Goal: Transaction & Acquisition: Purchase product/service

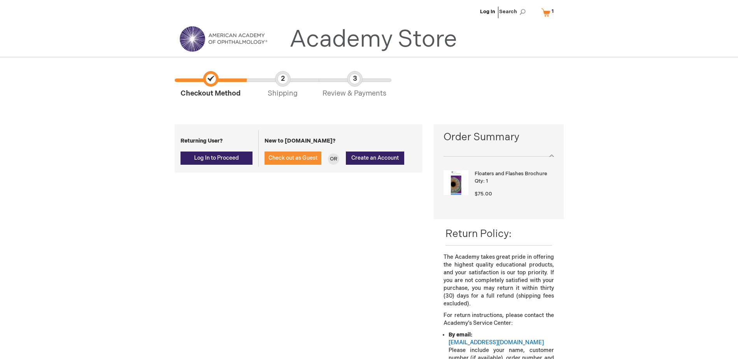
select select "US"
select select "29"
click at [291, 157] on span "Check out as Guest" at bounding box center [292, 158] width 49 height 7
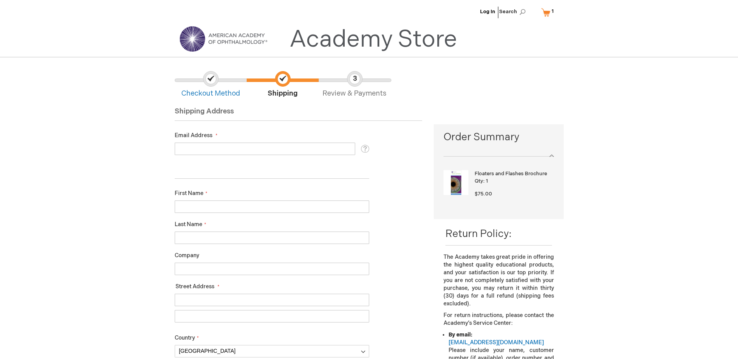
click at [254, 148] on input "Email Address" at bounding box center [265, 149] width 180 height 12
type input "Jenna.Hayworth@mainegeneral.org"
click at [229, 212] on input "First Name" at bounding box center [272, 207] width 194 height 12
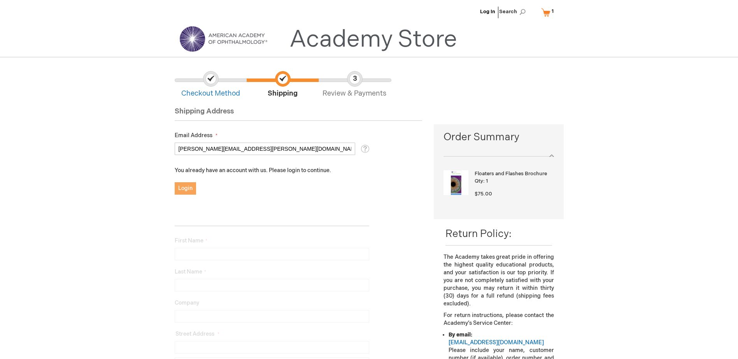
click at [191, 185] on span "Login" at bounding box center [185, 188] width 14 height 7
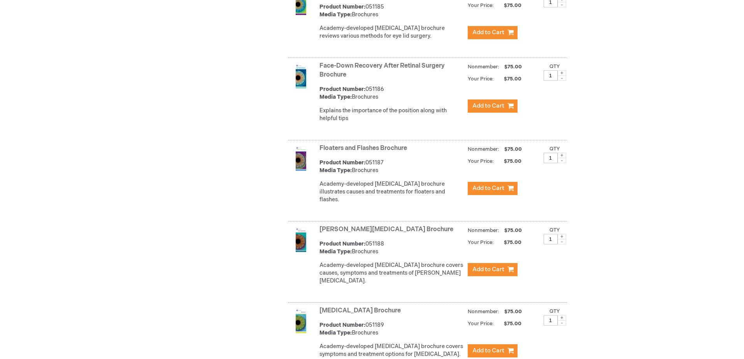
scroll to position [1184, 0]
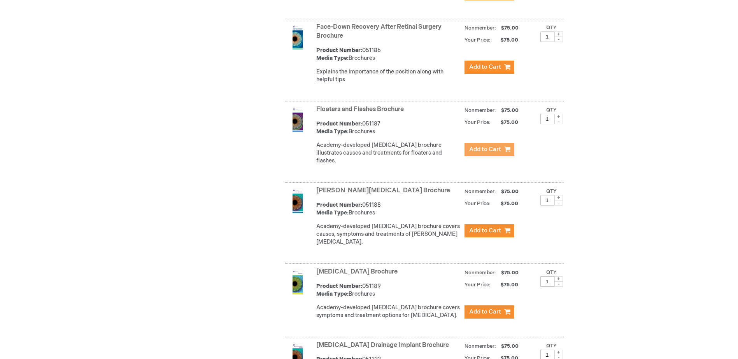
click at [483, 150] on span "Add to Cart" at bounding box center [485, 149] width 32 height 7
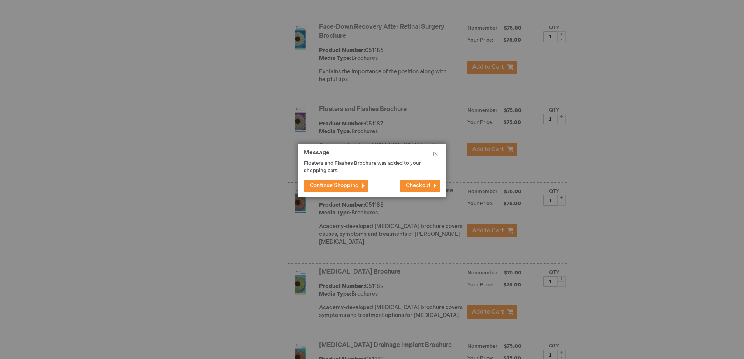
click at [427, 187] on span "Checkout" at bounding box center [418, 185] width 24 height 7
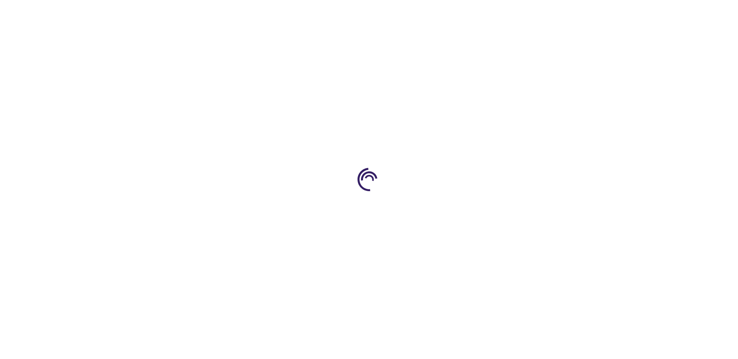
select select "US"
select select "29"
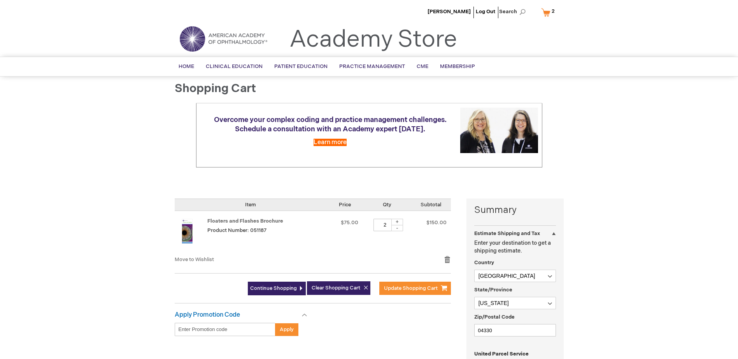
click at [398, 230] on div "-" at bounding box center [397, 228] width 12 height 6
type input "1"
click at [425, 290] on span "Update Shopping Cart" at bounding box center [411, 288] width 54 height 6
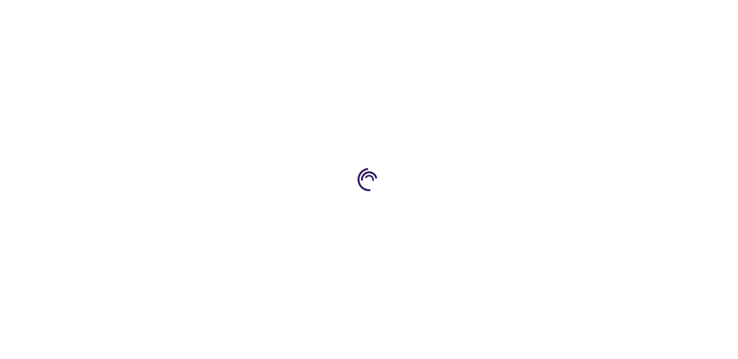
select select "US"
select select "29"
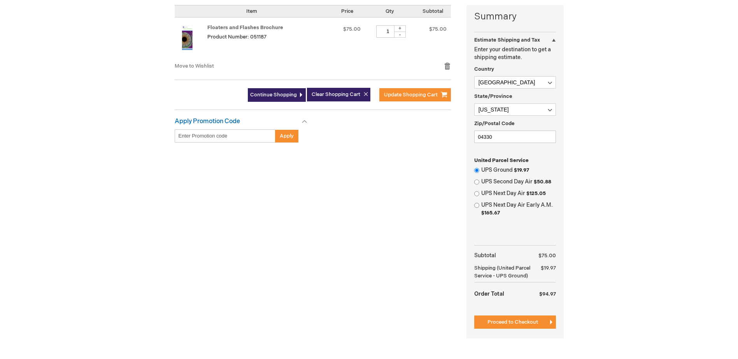
scroll to position [194, 0]
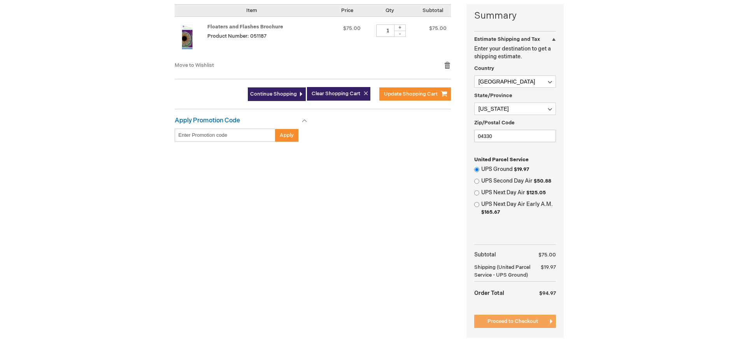
click at [530, 321] on span "Proceed to Checkout" at bounding box center [512, 321] width 51 height 6
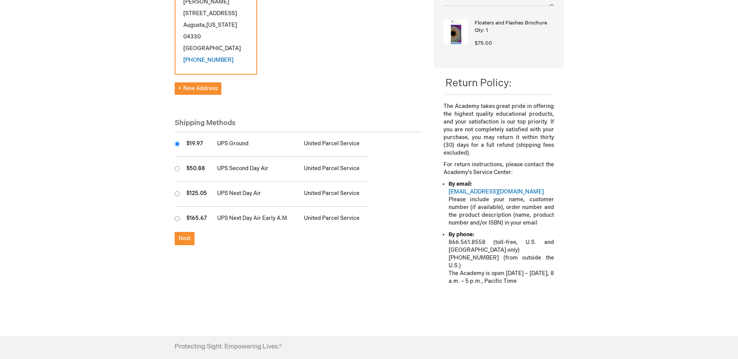
scroll to position [49, 0]
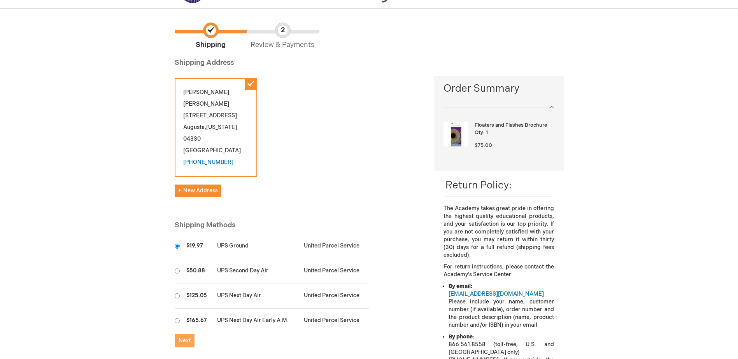
click at [189, 338] on span "Next" at bounding box center [184, 341] width 12 height 7
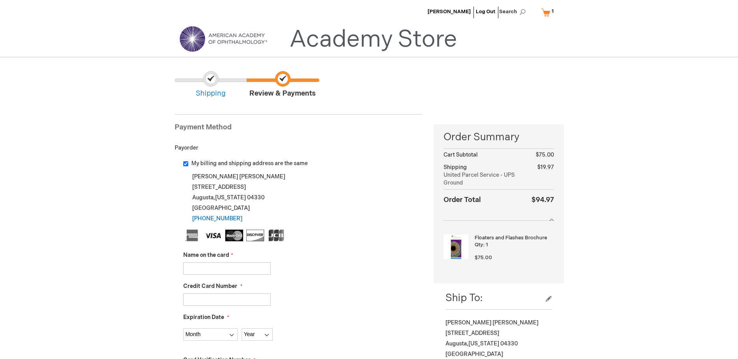
click at [220, 269] on input "Name on the card" at bounding box center [226, 268] width 87 height 12
type input "Kassie Reynolds"
type input "5569880389119311"
click at [212, 331] on select "Month 01 - January 02 - February 03 - March 04 - April 05 - May 06 - June 07 - …" at bounding box center [210, 335] width 54 height 12
select select "4"
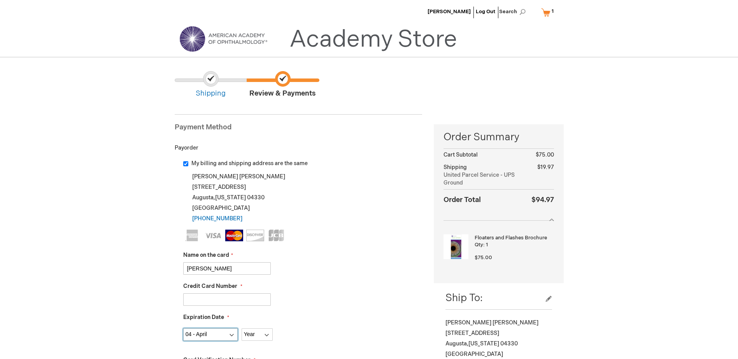
click at [183, 329] on select "Month 01 - January 02 - February 03 - March 04 - April 05 - May 06 - June 07 - …" at bounding box center [210, 335] width 54 height 12
click at [251, 334] on select "Year 2025 2026 2027 2028 2029 2030 2031 2032 2033 2034 2035" at bounding box center [256, 335] width 31 height 12
select select "2027"
click at [241, 329] on select "Year 2025 2026 2027 2028 2029 2030 2031 2032 2033 2034 2035" at bounding box center [256, 335] width 31 height 12
click at [360, 264] on div "Kassie Reynolds" at bounding box center [302, 268] width 239 height 12
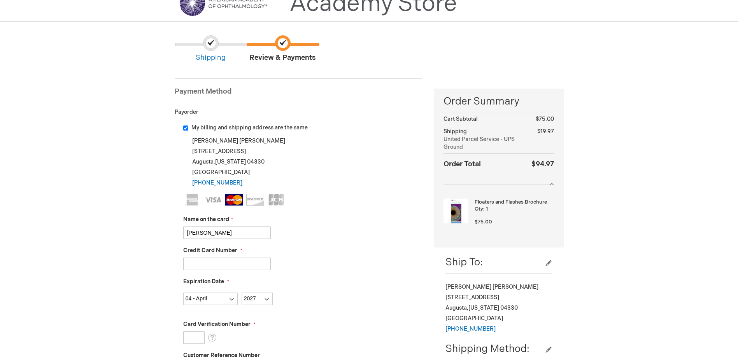
scroll to position [117, 0]
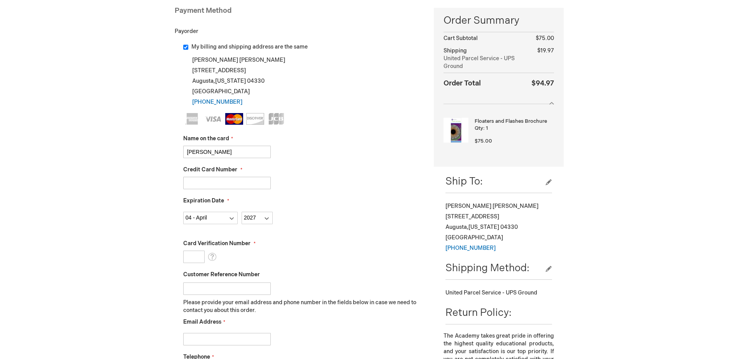
click at [200, 255] on input "Card Verification Number" at bounding box center [193, 257] width 21 height 12
type input "583"
click at [245, 290] on input "Customer Reference Number" at bounding box center [226, 289] width 87 height 12
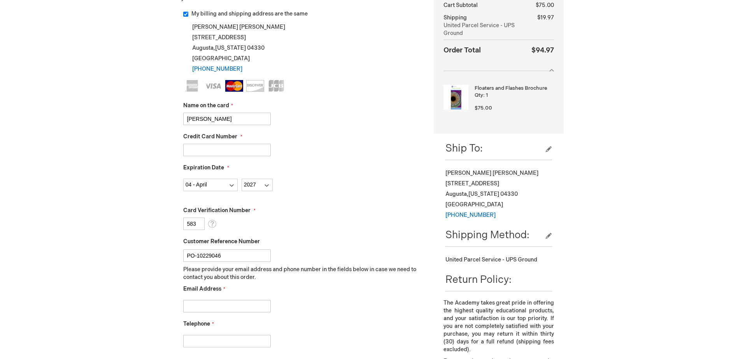
scroll to position [194, 0]
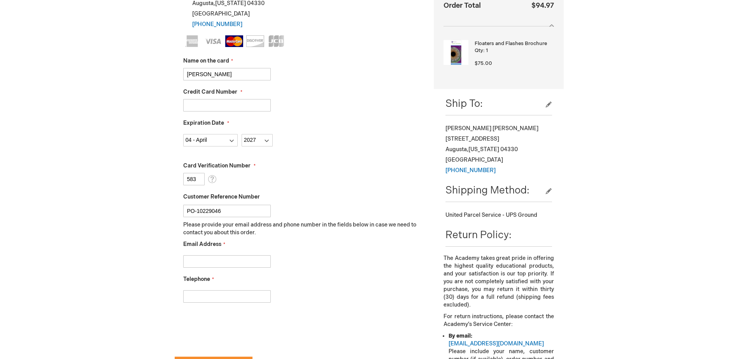
type input "PO-10229046"
click at [236, 252] on div at bounding box center [302, 260] width 239 height 16
click at [236, 260] on input "Email Address" at bounding box center [226, 261] width 87 height 12
type input "Jenna.Hayworth@mainegeneral.org"
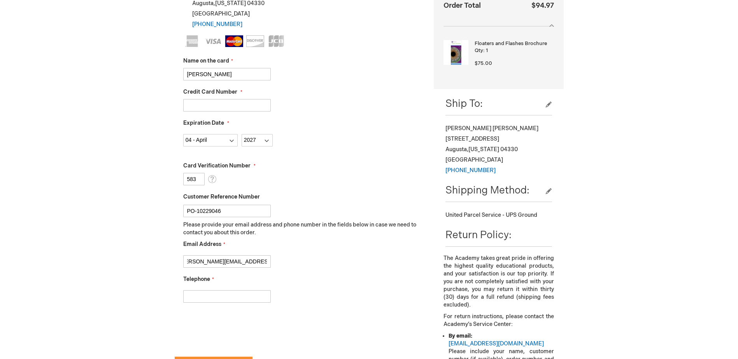
scroll to position [0, 0]
type input "207-626-6746"
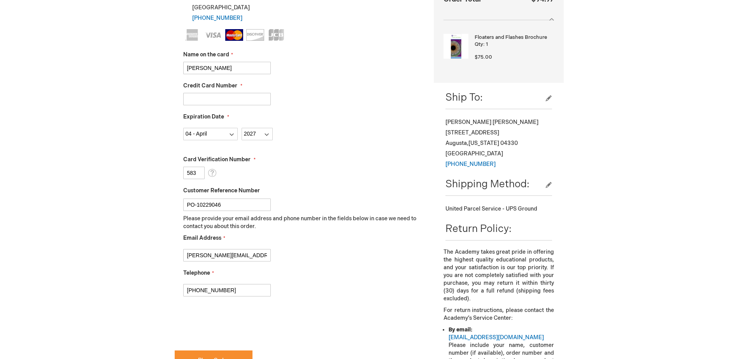
checkbox input "true"
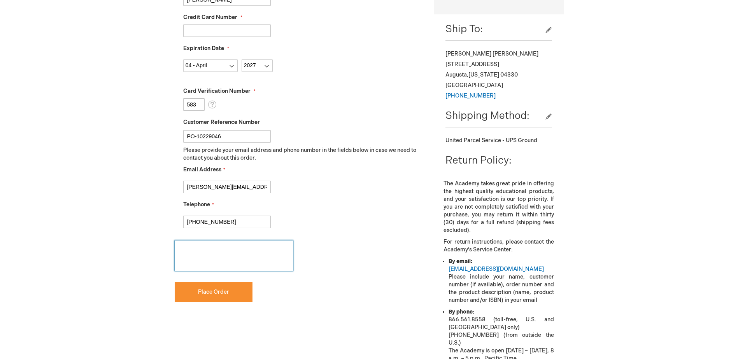
scroll to position [272, 0]
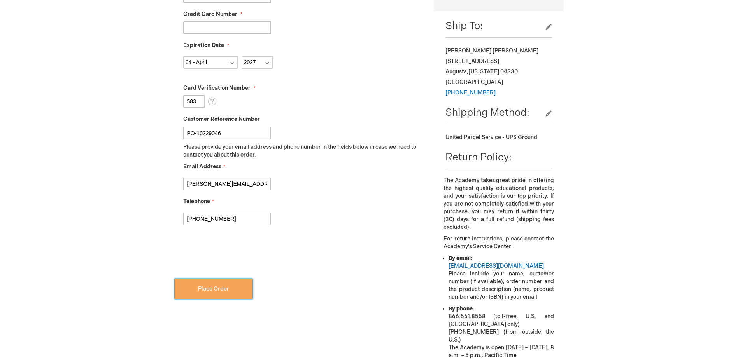
click at [219, 289] on span "Place Order" at bounding box center [213, 289] width 31 height 7
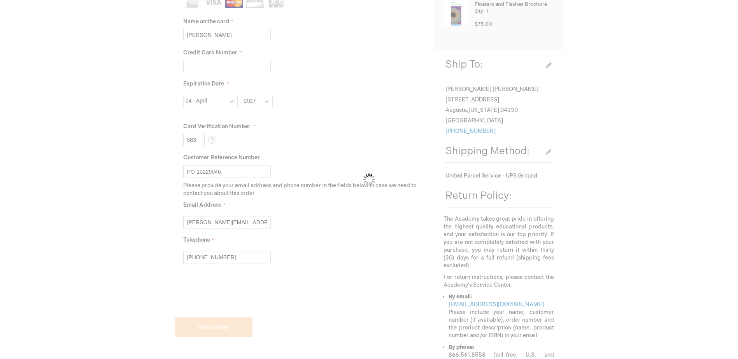
scroll to position [233, 0]
